Goal: Task Accomplishment & Management: Manage account settings

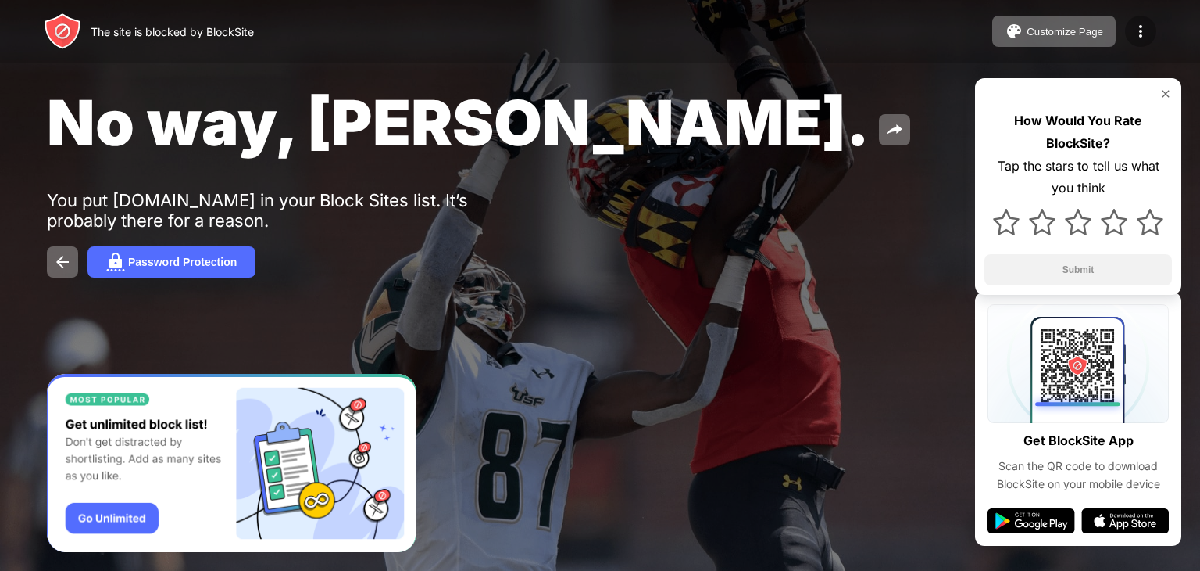
click at [1147, 25] on img at bounding box center [1141, 31] width 19 height 19
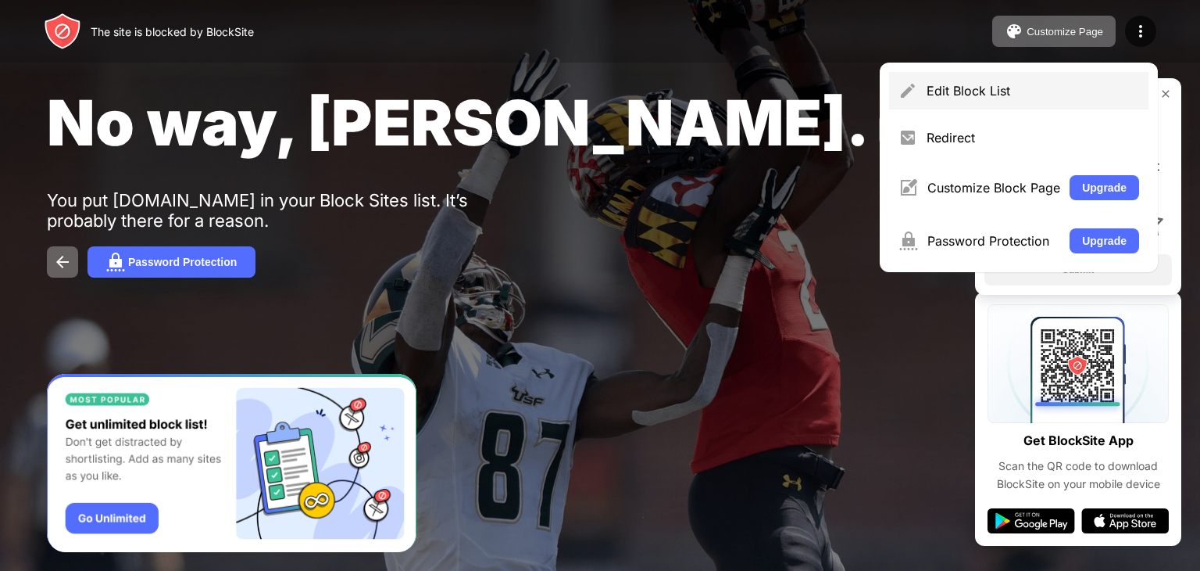
click at [1054, 95] on div "Edit Block List" at bounding box center [1033, 91] width 213 height 16
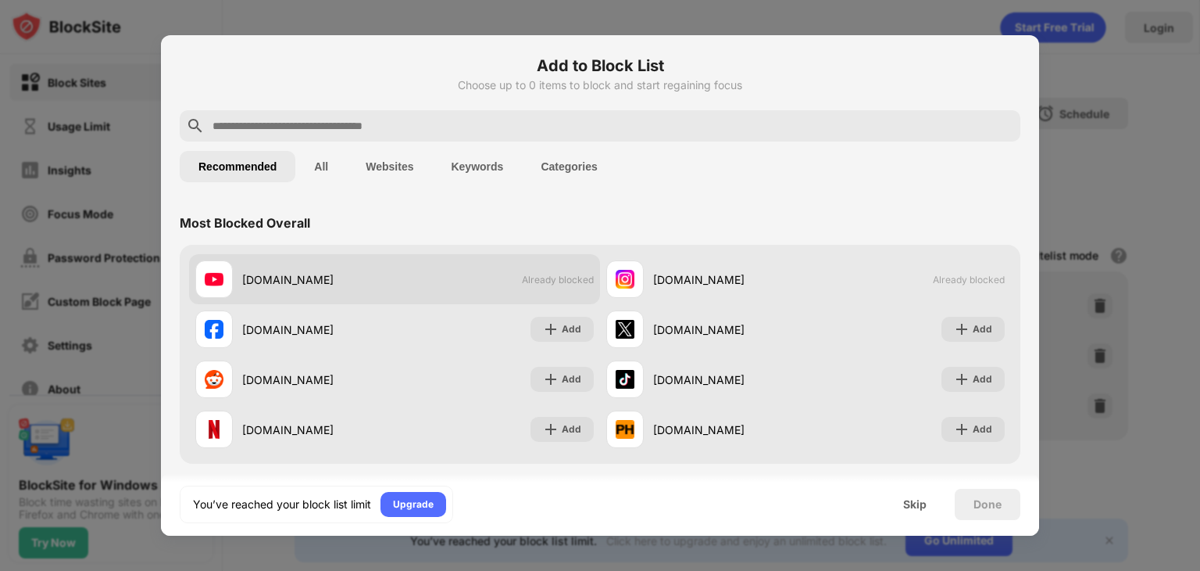
click at [542, 277] on span "Already blocked" at bounding box center [558, 280] width 72 height 12
click at [511, 273] on div "[DOMAIN_NAME] Already blocked" at bounding box center [394, 279] width 411 height 50
click at [546, 282] on span "Already blocked" at bounding box center [558, 280] width 72 height 12
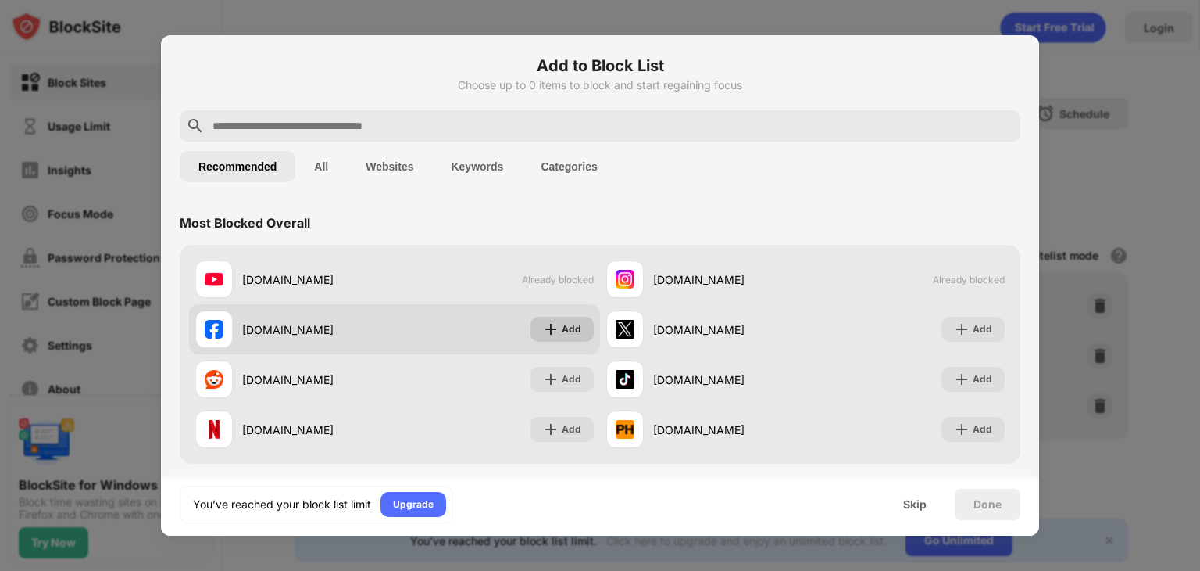
click at [546, 326] on img at bounding box center [551, 329] width 16 height 16
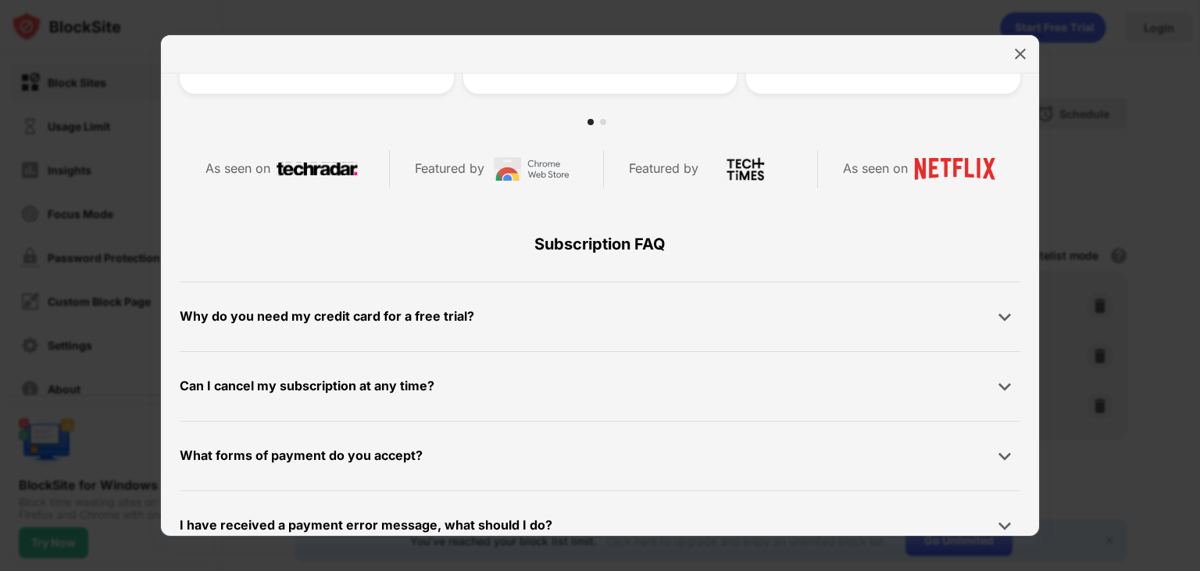
scroll to position [676, 0]
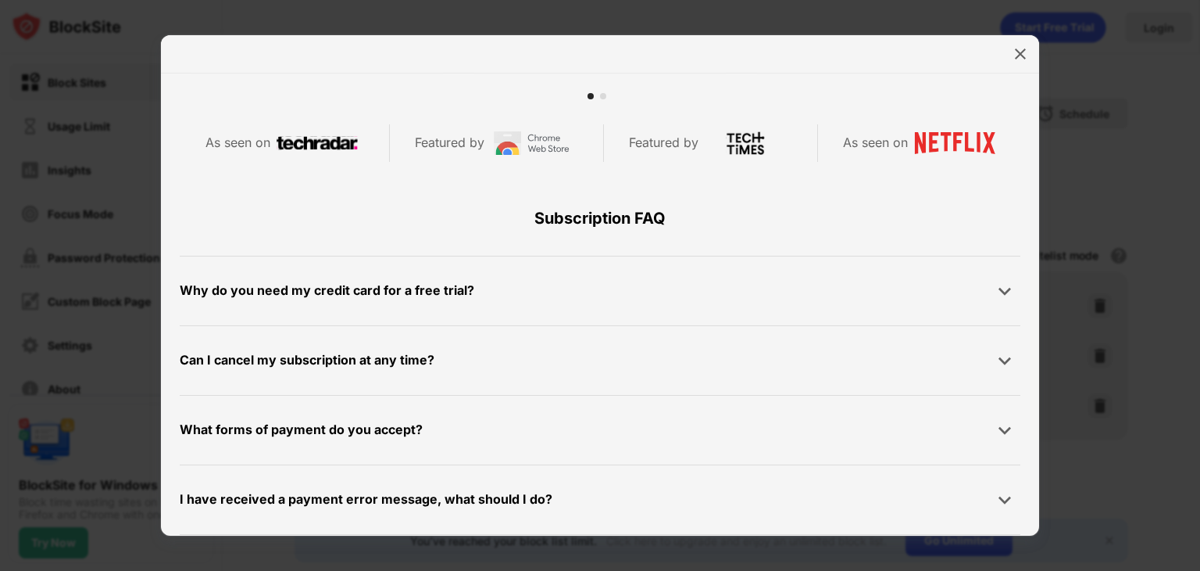
click at [815, 284] on div "Why do you need my credit card for a free trial?" at bounding box center [600, 290] width 841 height 31
click at [1004, 292] on div at bounding box center [1004, 290] width 31 height 31
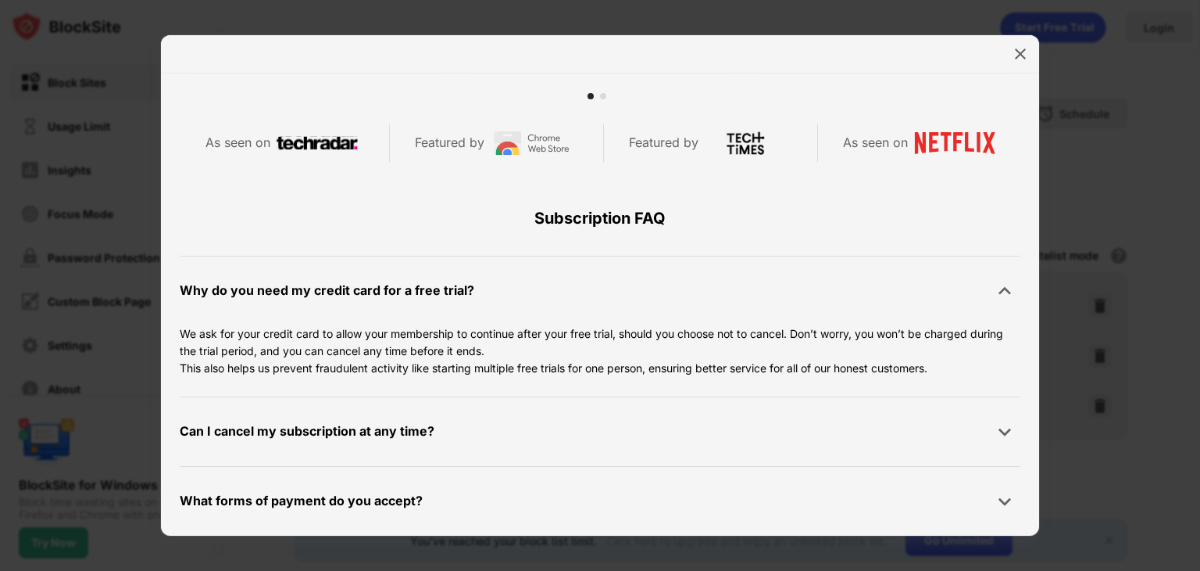
click at [997, 295] on img at bounding box center [1005, 291] width 16 height 16
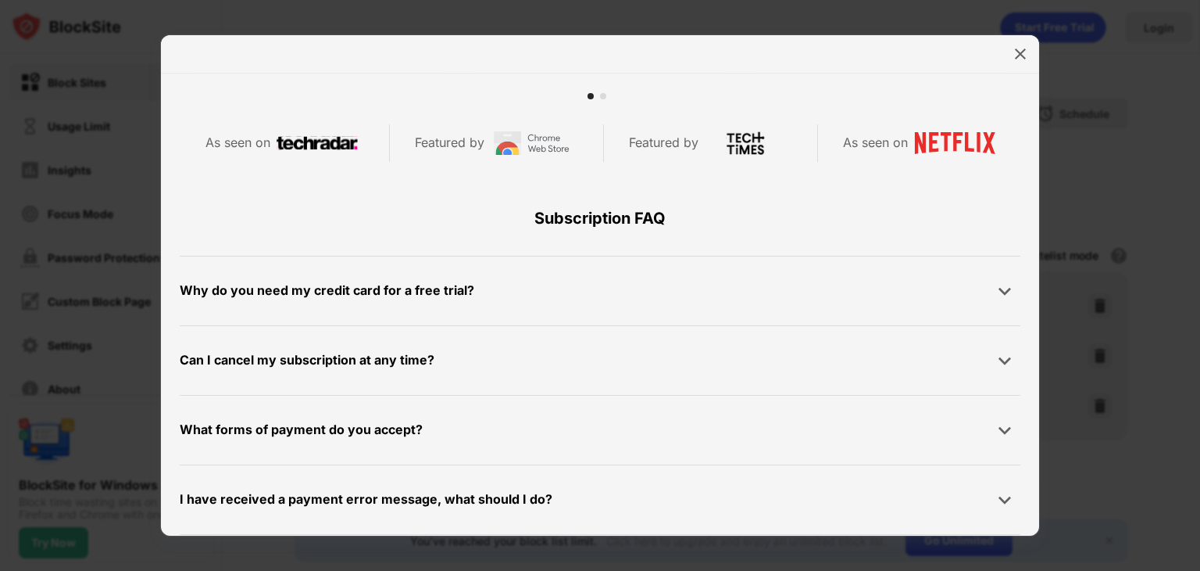
scroll to position [743, 0]
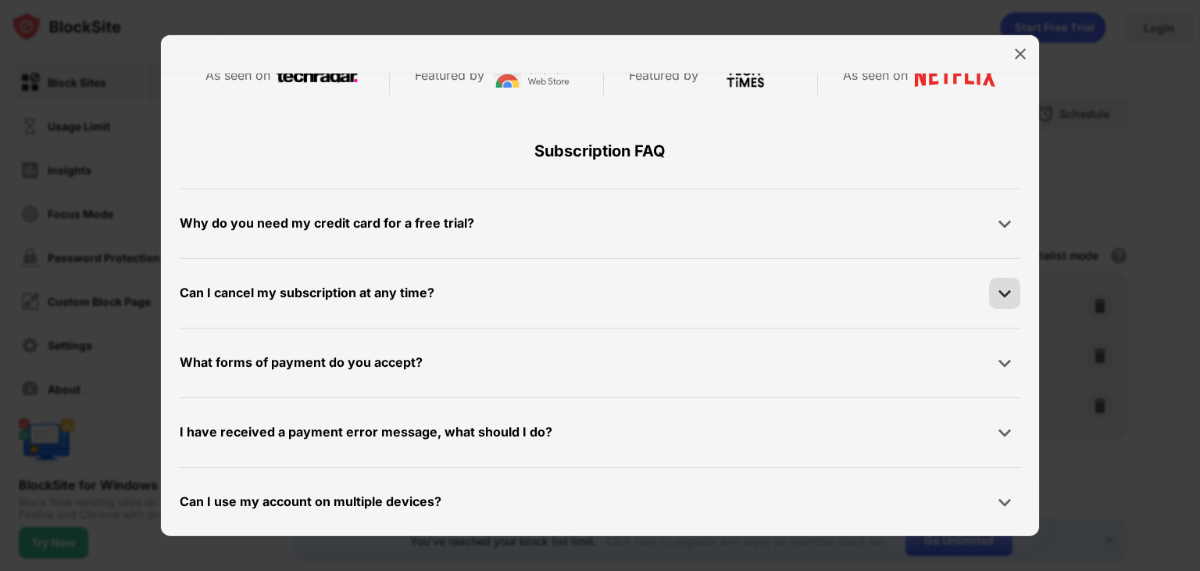
click at [997, 295] on img at bounding box center [1005, 293] width 16 height 16
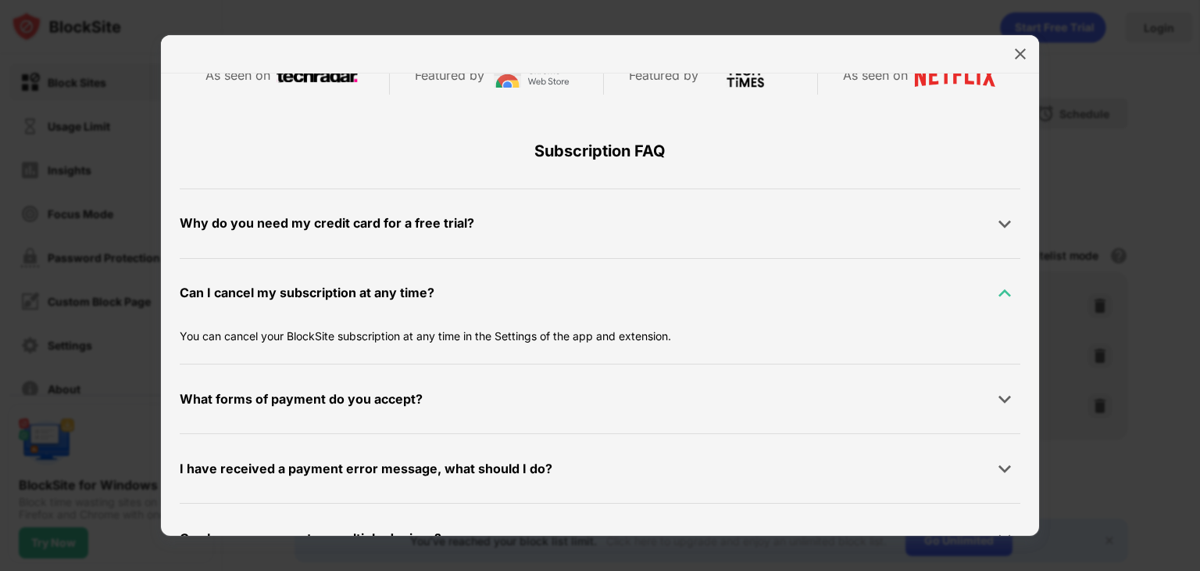
click at [997, 295] on img at bounding box center [1005, 293] width 16 height 16
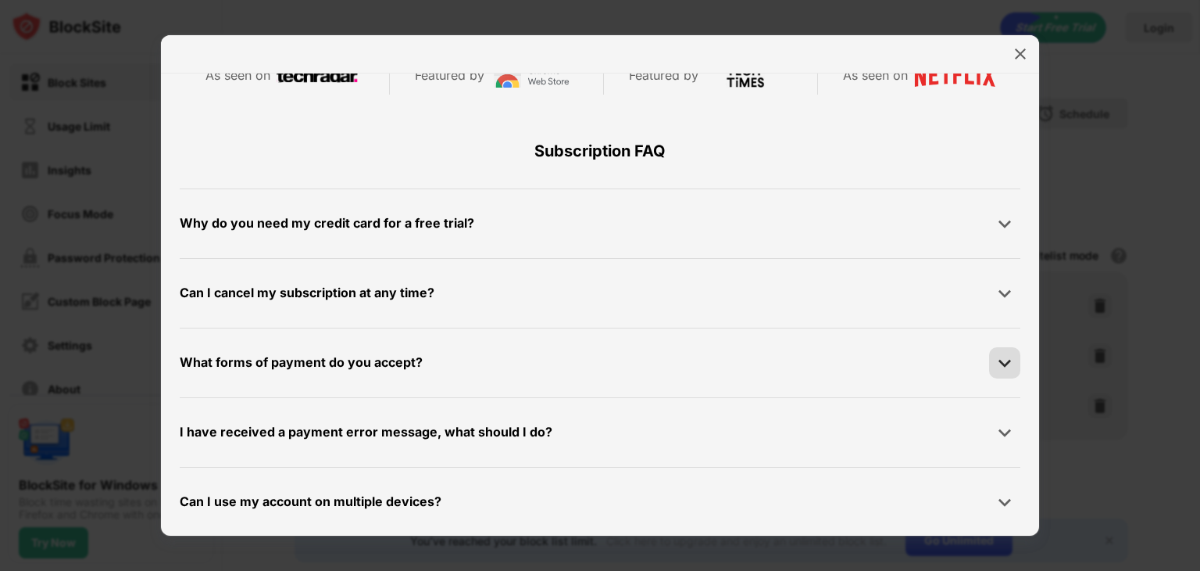
click at [989, 357] on div at bounding box center [1004, 362] width 31 height 31
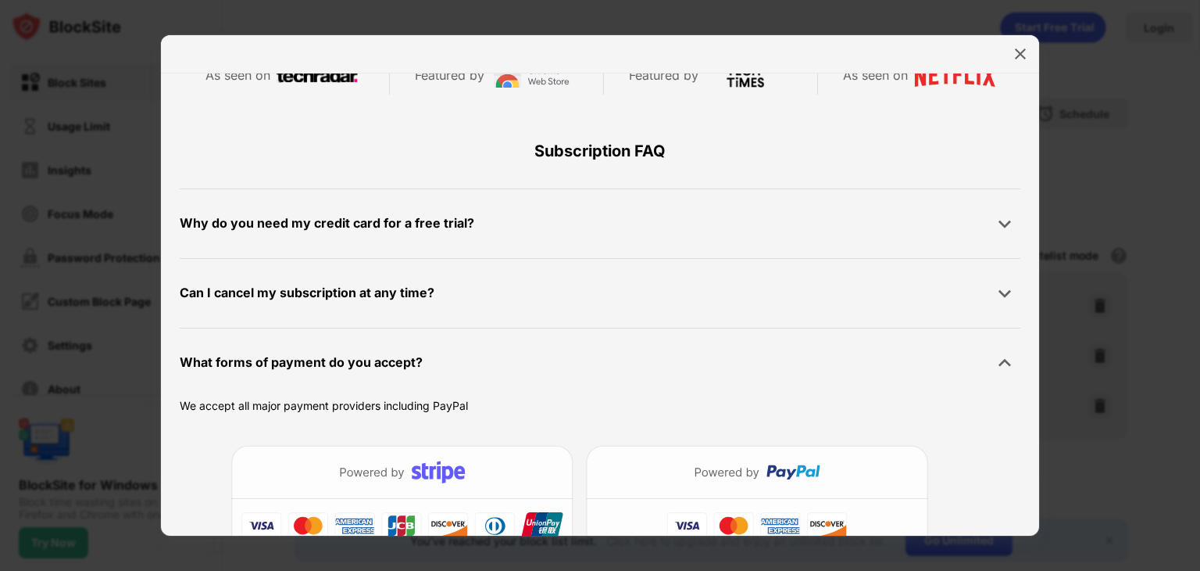
scroll to position [954, 0]
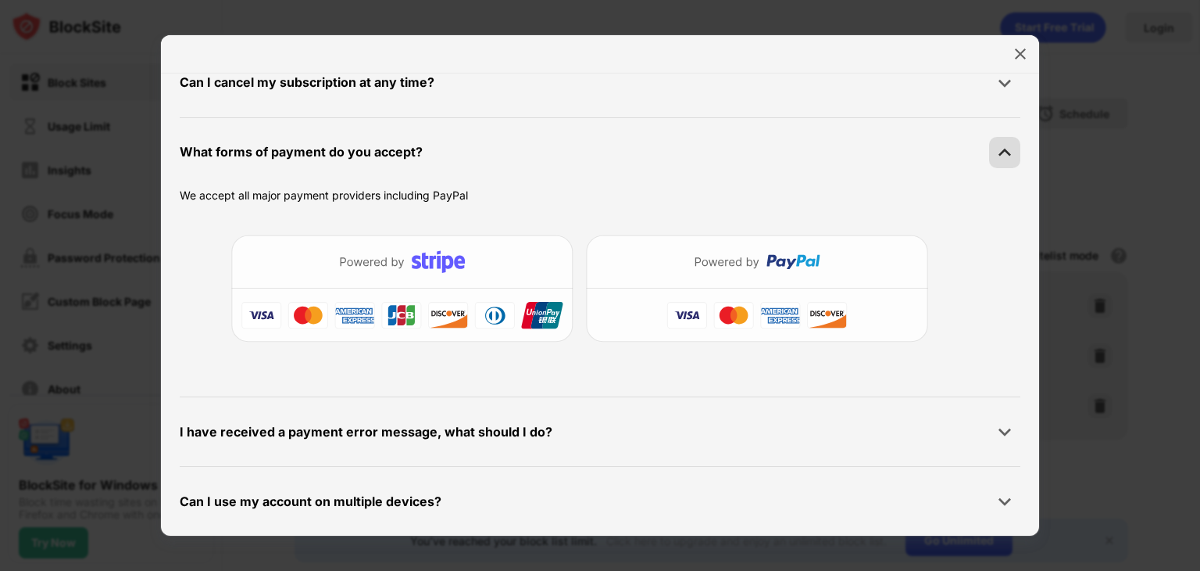
click at [989, 160] on div at bounding box center [1004, 152] width 31 height 31
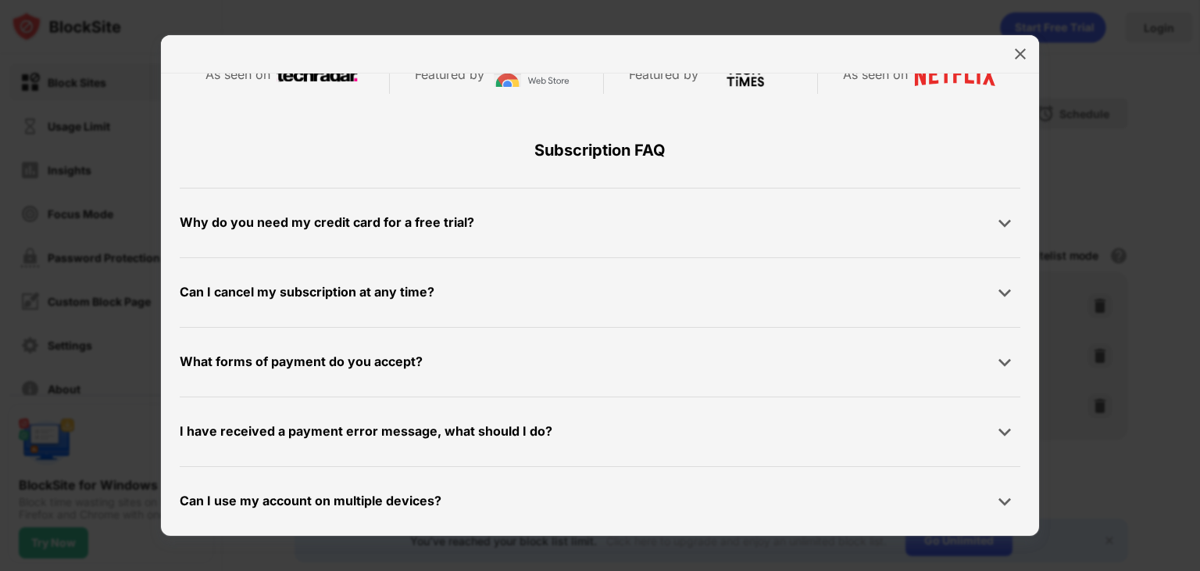
scroll to position [743, 0]
click at [997, 503] on img at bounding box center [1005, 502] width 16 height 16
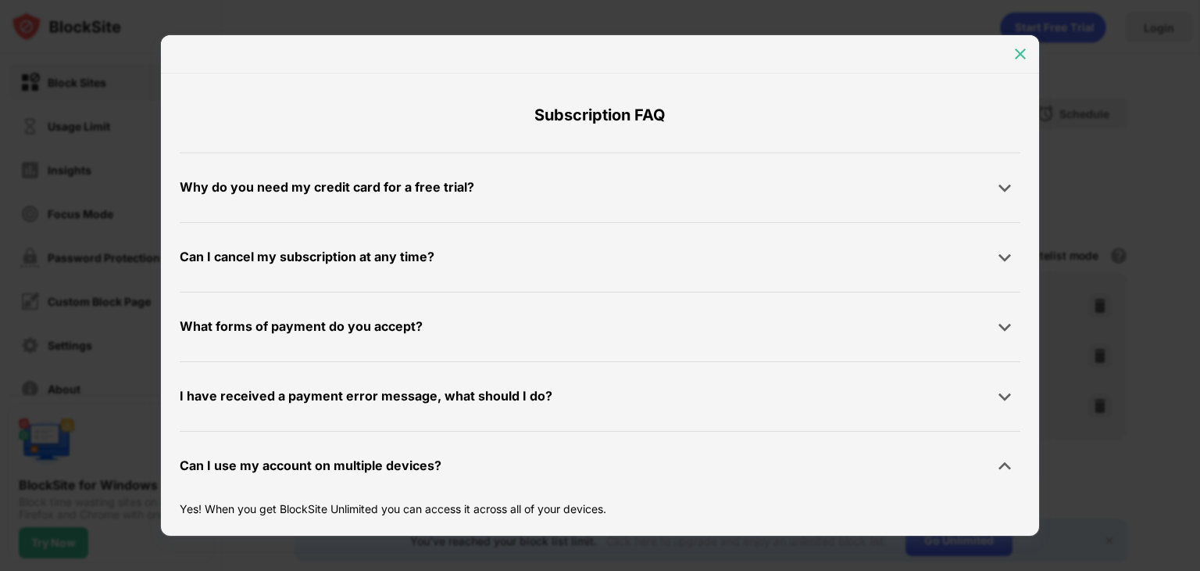
click at [1019, 44] on div at bounding box center [1020, 53] width 25 height 25
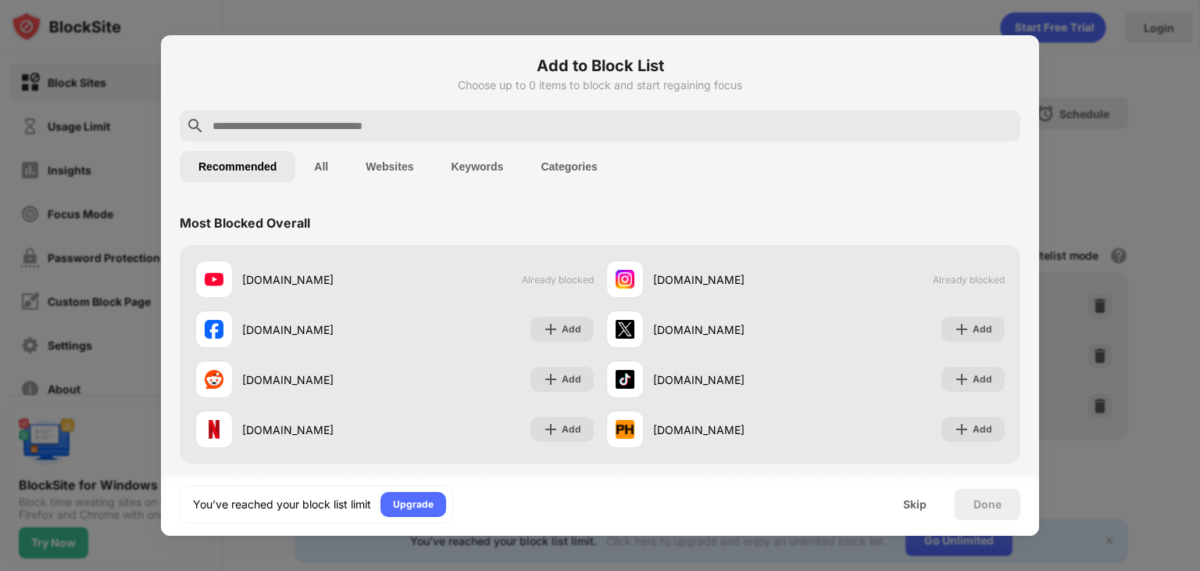
click at [86, 52] on div at bounding box center [600, 285] width 1200 height 571
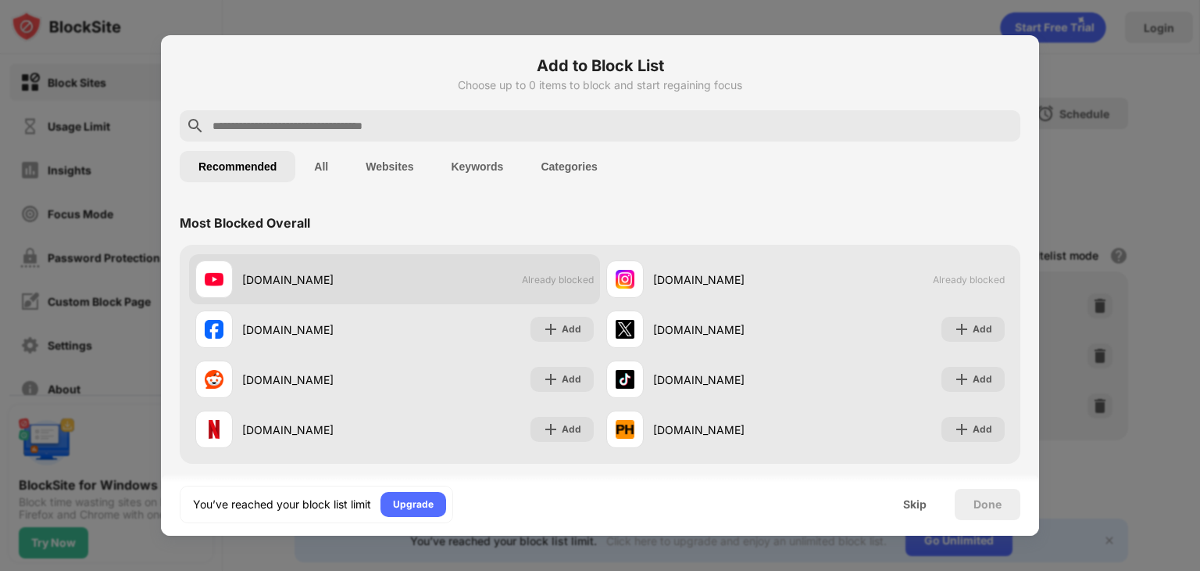
click at [574, 278] on span "Already blocked" at bounding box center [558, 280] width 72 height 12
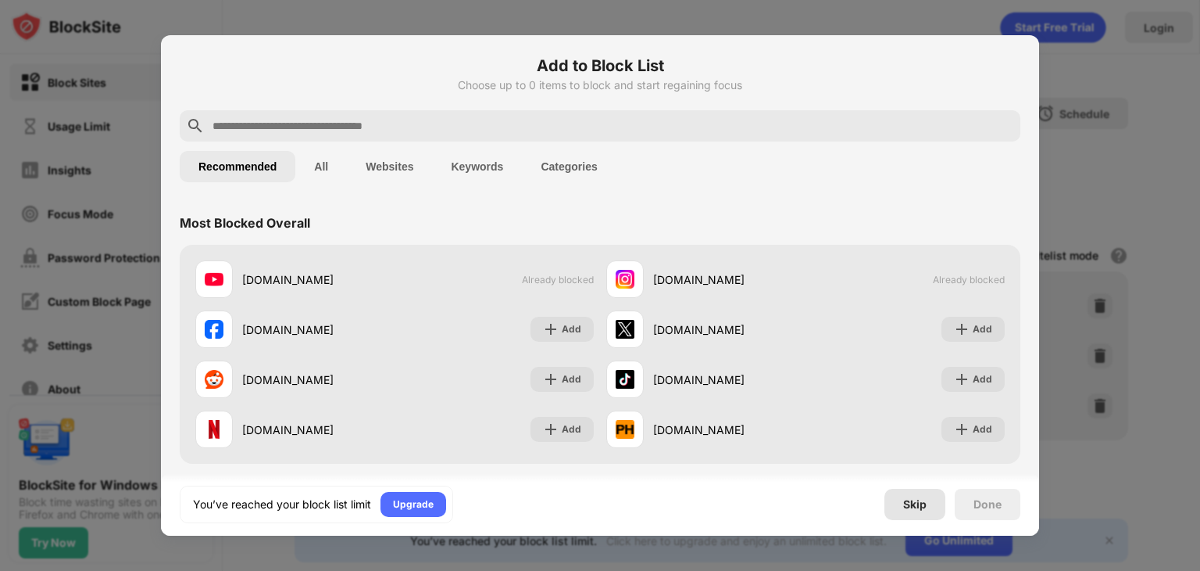
click at [910, 509] on div "Skip" at bounding box center [914, 504] width 23 height 13
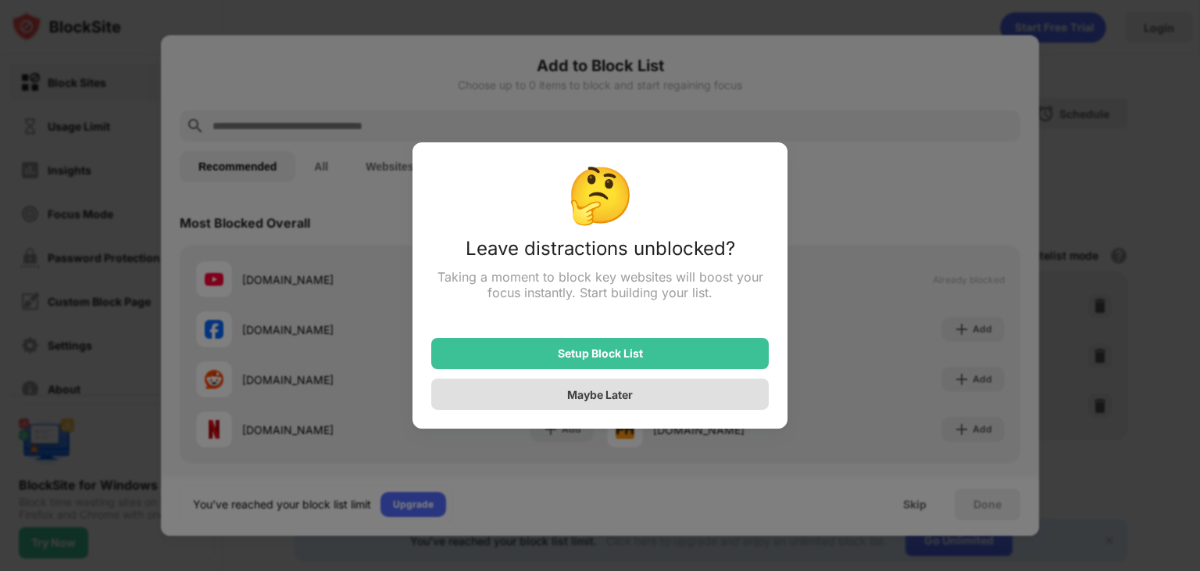
click at [710, 406] on div "Maybe Later" at bounding box center [600, 393] width 338 height 31
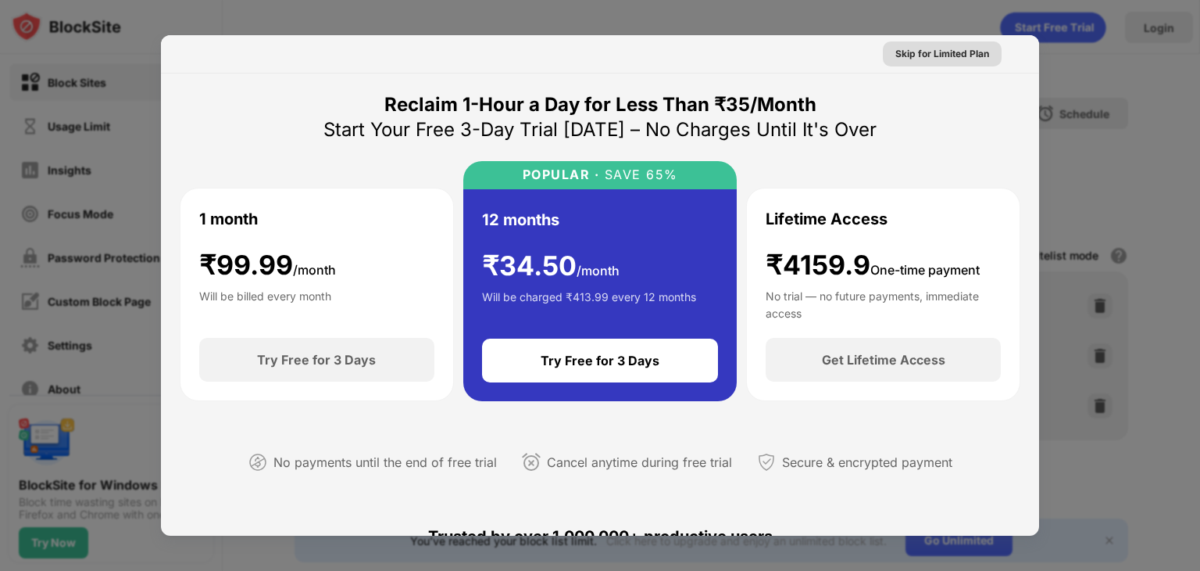
click at [921, 51] on div "Skip for Limited Plan" at bounding box center [943, 54] width 94 height 16
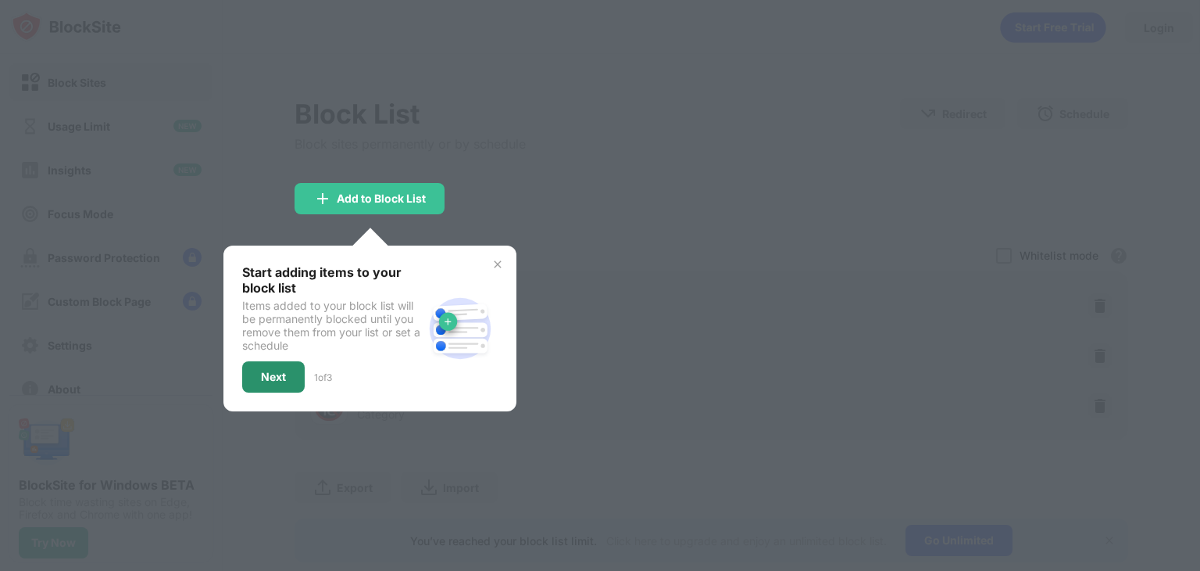
click at [263, 371] on div "Next" at bounding box center [273, 376] width 25 height 13
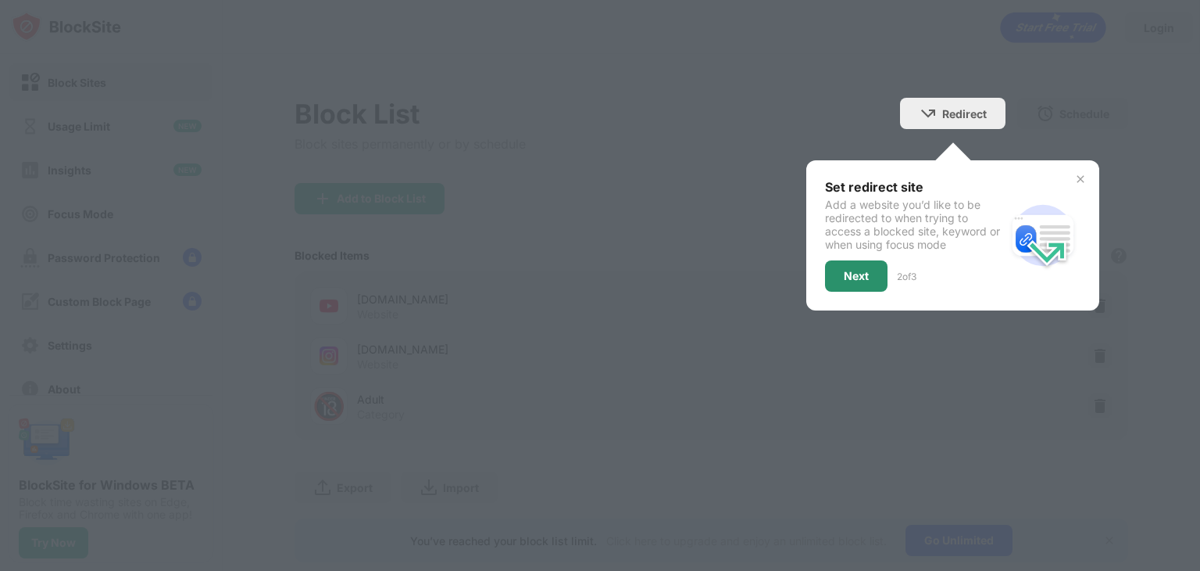
click at [828, 273] on div "Next" at bounding box center [856, 275] width 63 height 31
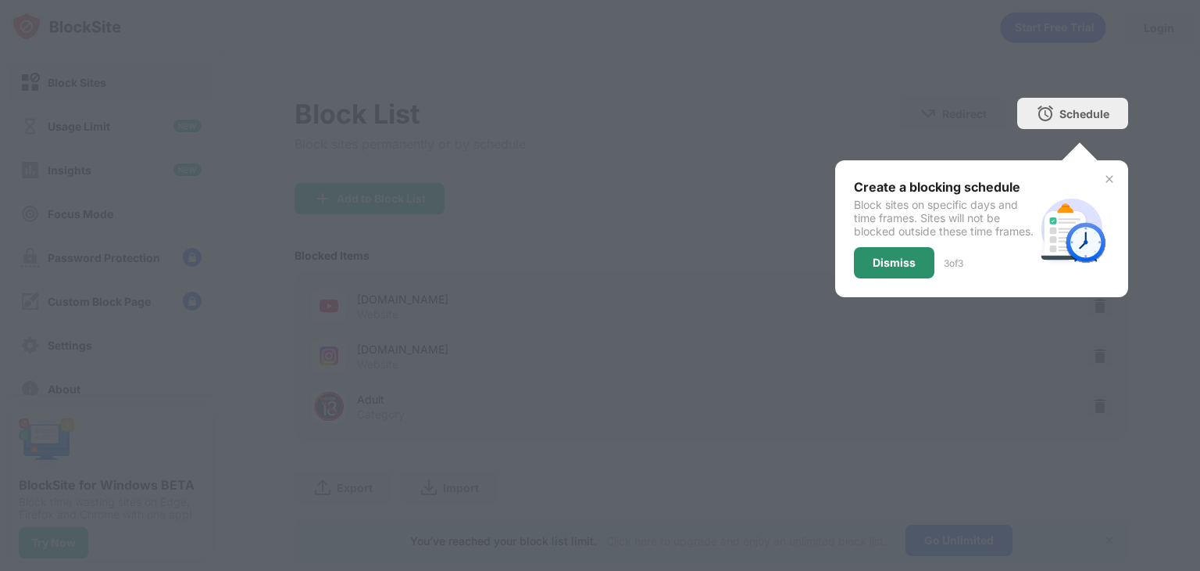
click at [864, 278] on div "Dismiss" at bounding box center [894, 262] width 81 height 31
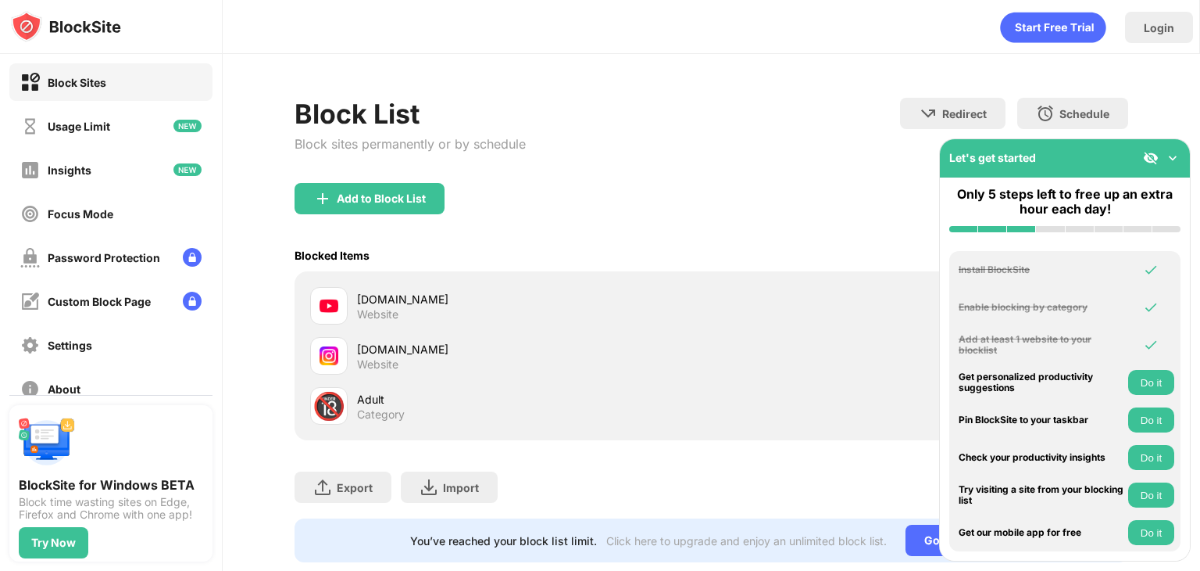
click at [700, 210] on div "Add to Block List" at bounding box center [712, 211] width 834 height 56
click at [1177, 159] on img at bounding box center [1173, 158] width 16 height 16
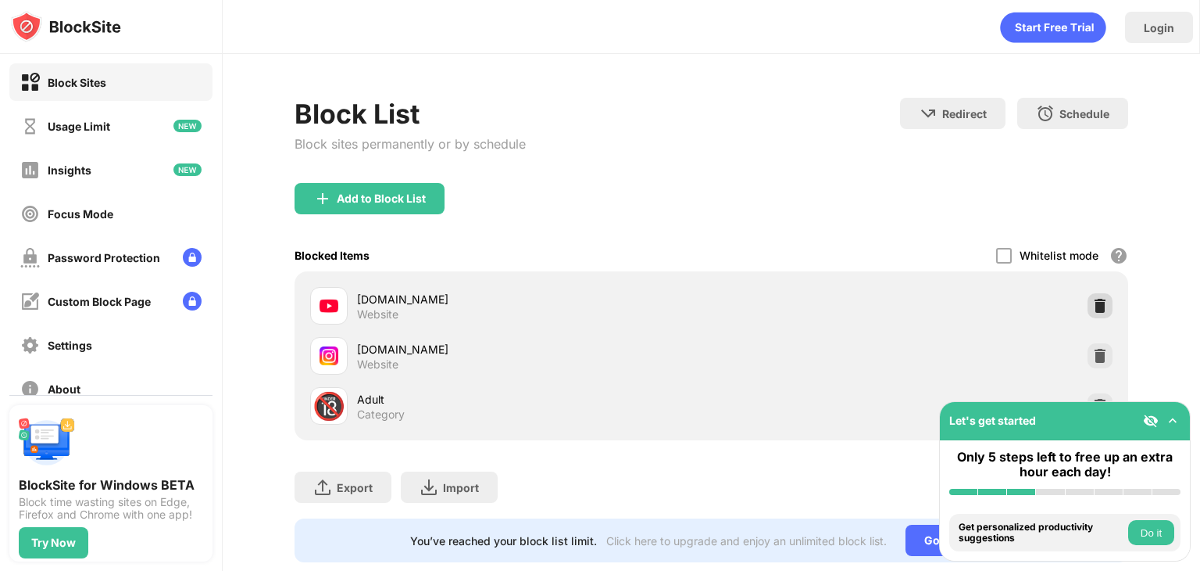
click at [1093, 298] on img at bounding box center [1101, 306] width 16 height 16
